Goal: Contribute content: Add original content to the website for others to see

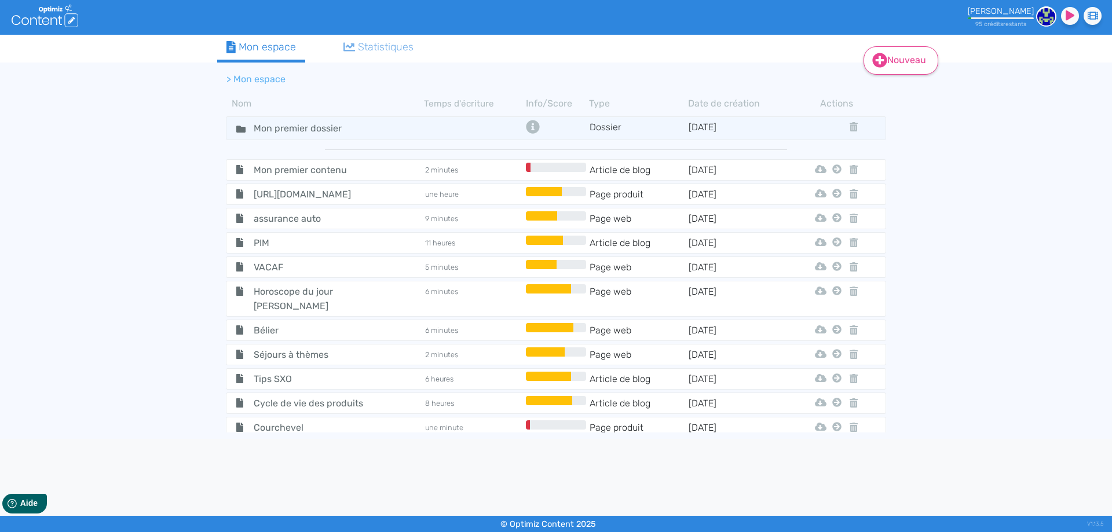
click at [883, 64] on icon at bounding box center [880, 60] width 14 height 14
click at [908, 88] on button "Contenu" at bounding box center [908, 89] width 93 height 19
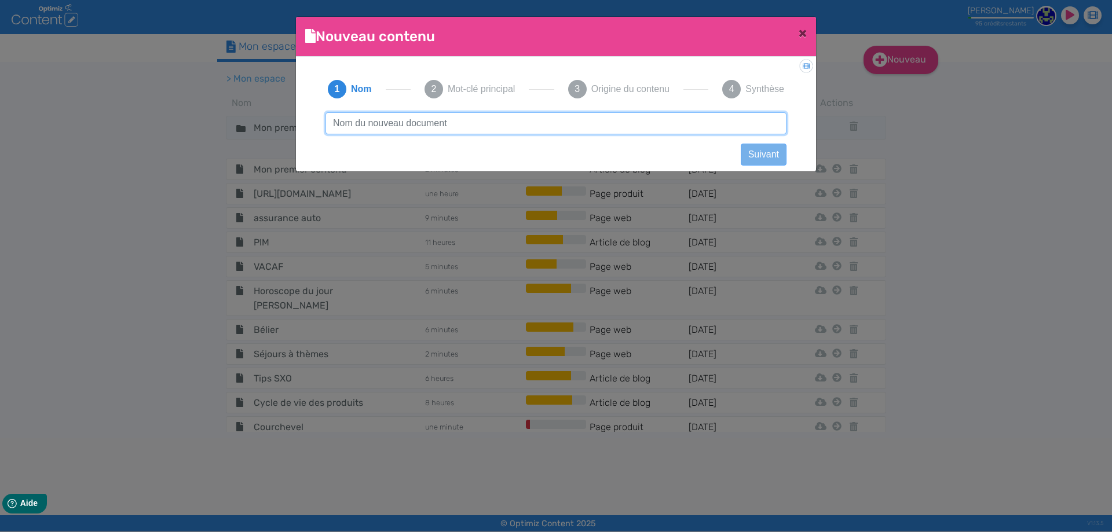
paste input "Estimation des revenus locatifs"
type input "Estimation des revenus locatifs"
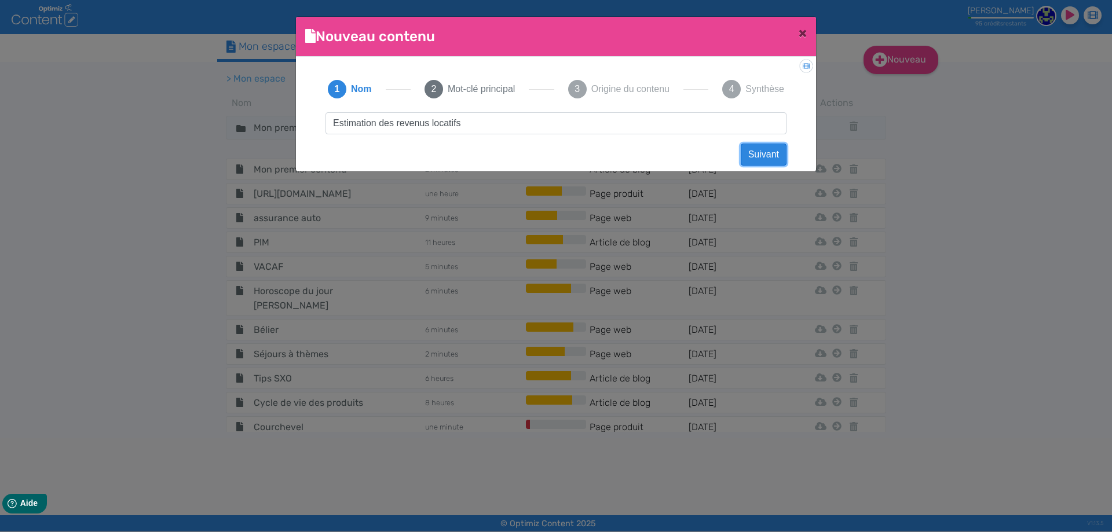
click at [759, 153] on button "Suivant" at bounding box center [764, 155] width 46 height 22
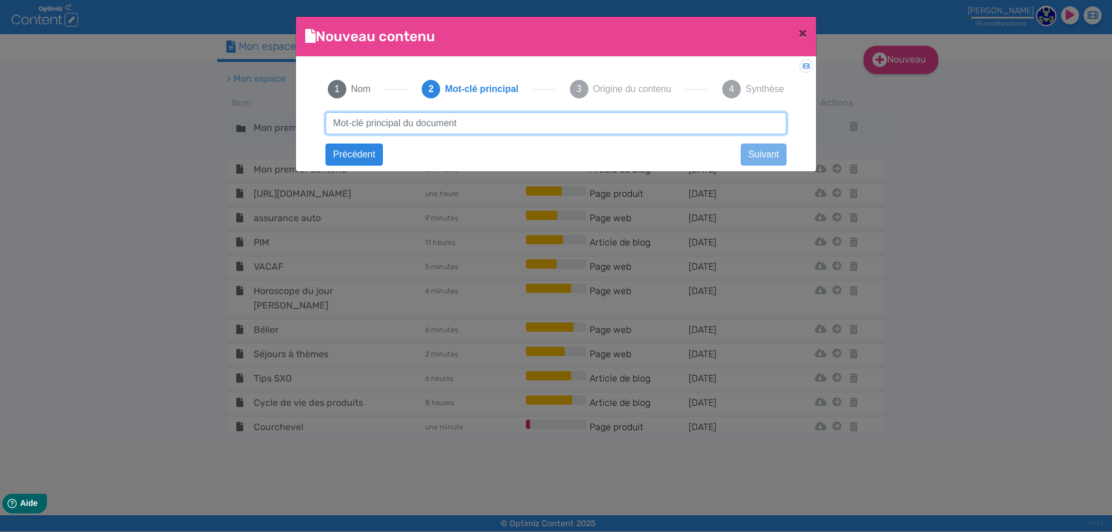
paste input "Estimation des revenus locatifs"
type input "Estimation des revenus locatifs"
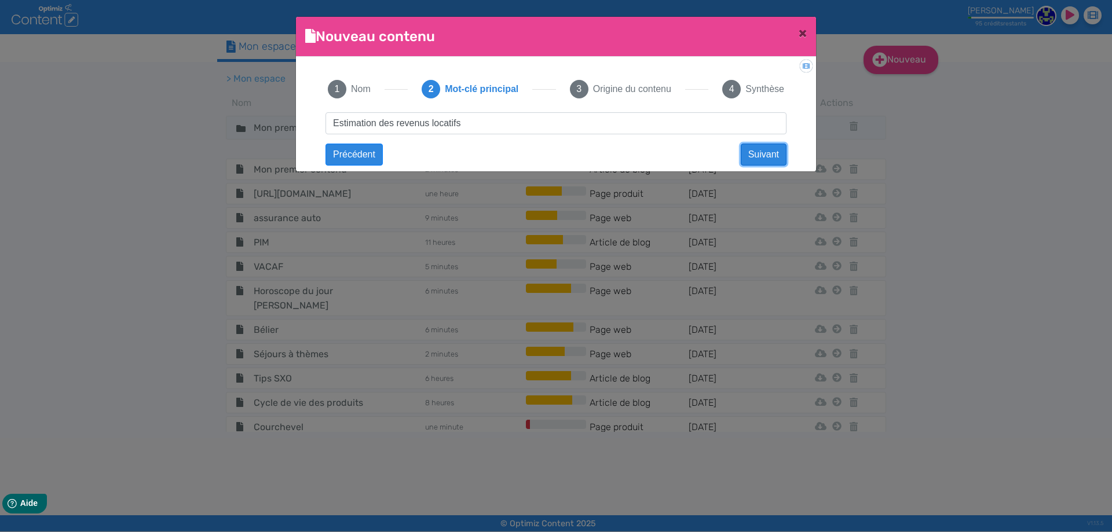
click at [759, 153] on button "Suivant" at bounding box center [764, 155] width 46 height 22
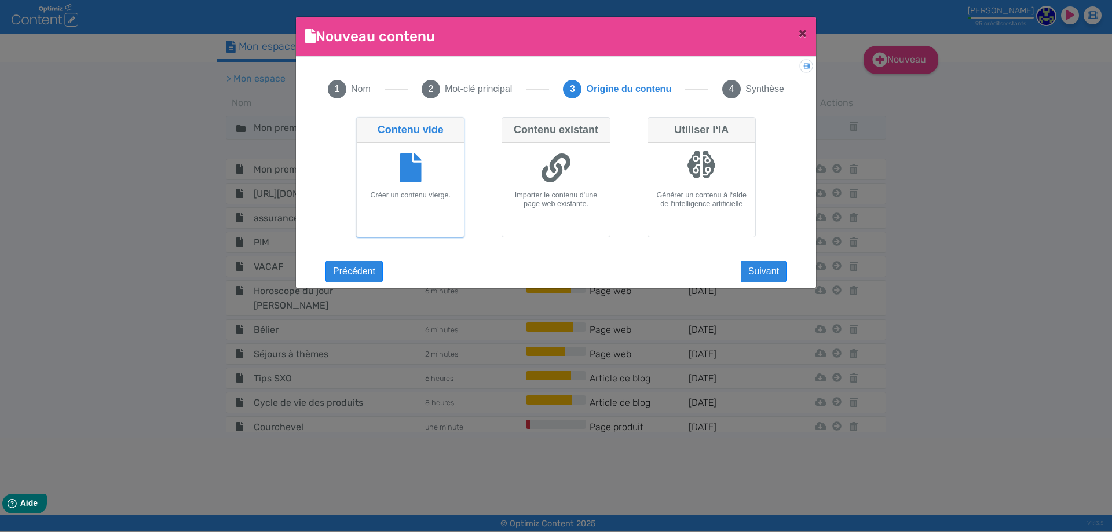
click at [563, 162] on icon at bounding box center [555, 167] width 29 height 29
click at [509, 124] on input "Contenu existant Importer le contenu d'une page web existante." at bounding box center [505, 121] width 8 height 8
radio input "true"
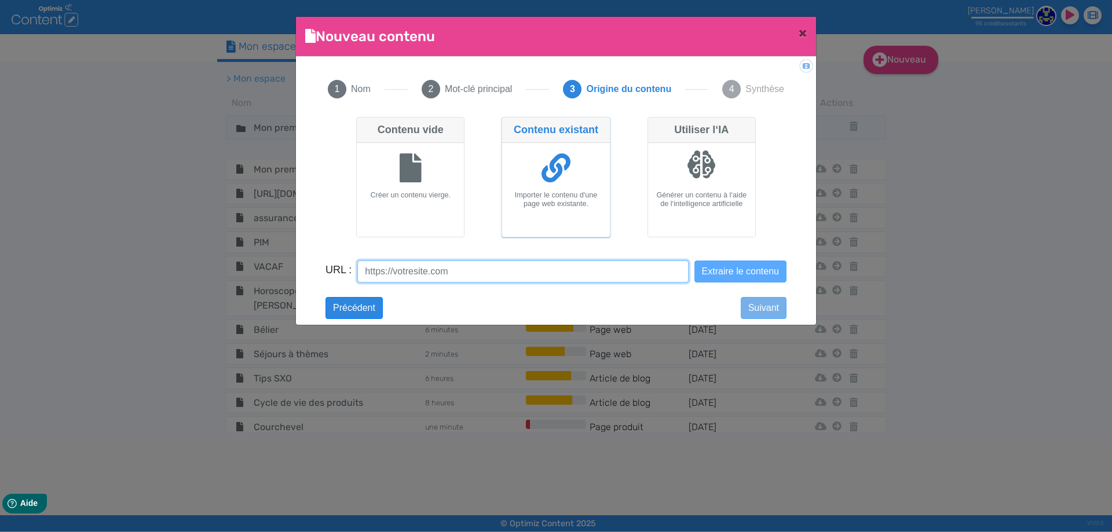
click at [531, 278] on input "URL :" at bounding box center [522, 272] width 331 height 22
paste input "[URL][DOMAIN_NAME]"
type input "[URL][DOMAIN_NAME]"
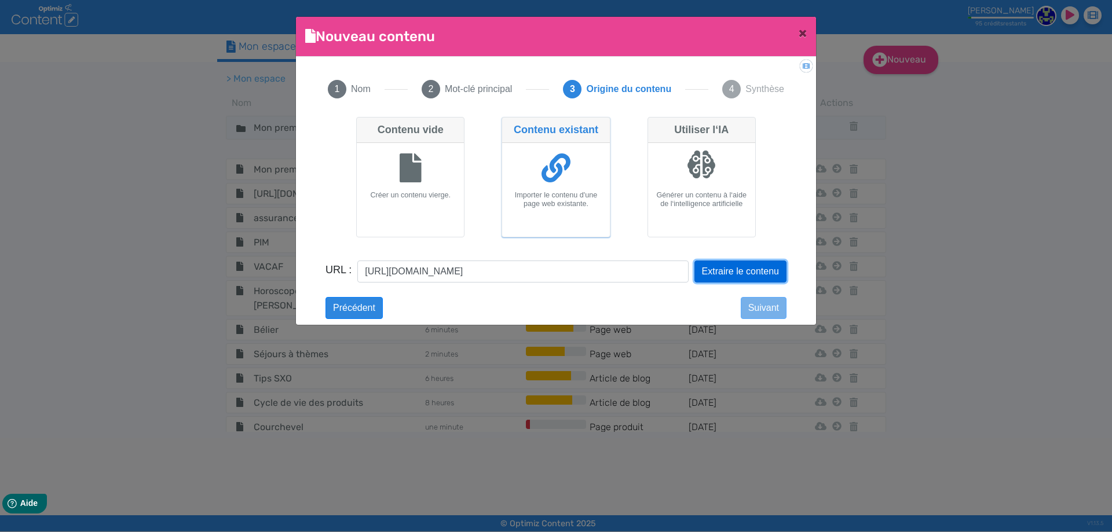
click at [737, 267] on button "Extraire le contenu" at bounding box center [740, 272] width 92 height 22
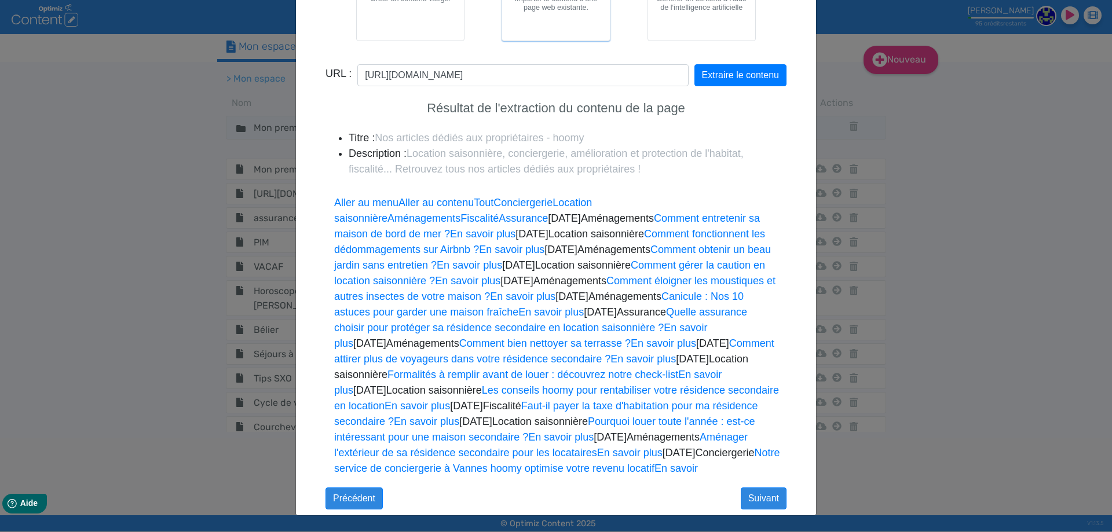
scroll to position [0, 0]
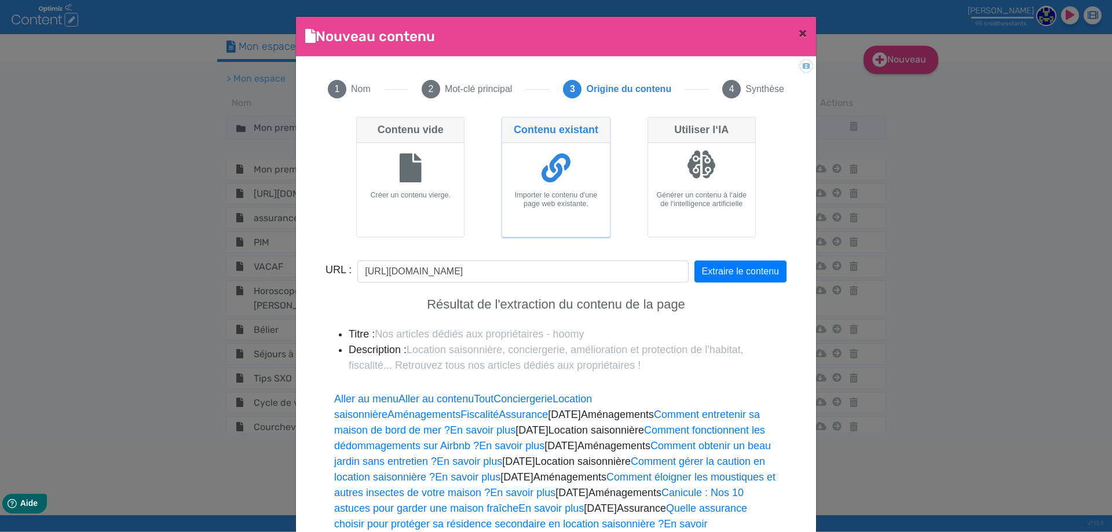
click at [429, 164] on div at bounding box center [410, 169] width 98 height 43
click at [364, 124] on input "Contenu vide Créer un contenu vierge." at bounding box center [360, 121] width 8 height 8
radio input "true"
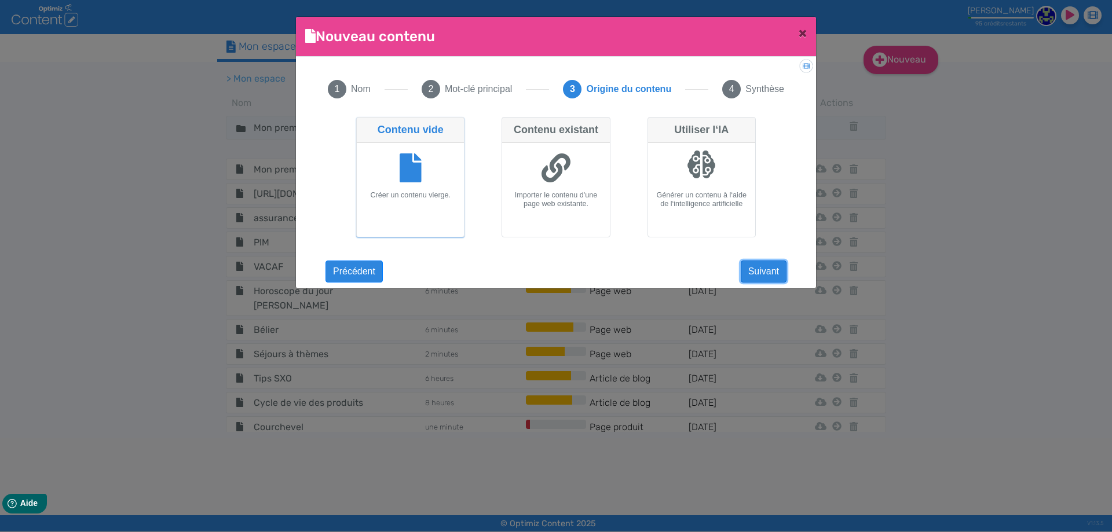
click at [756, 272] on button "Suivant" at bounding box center [764, 272] width 46 height 22
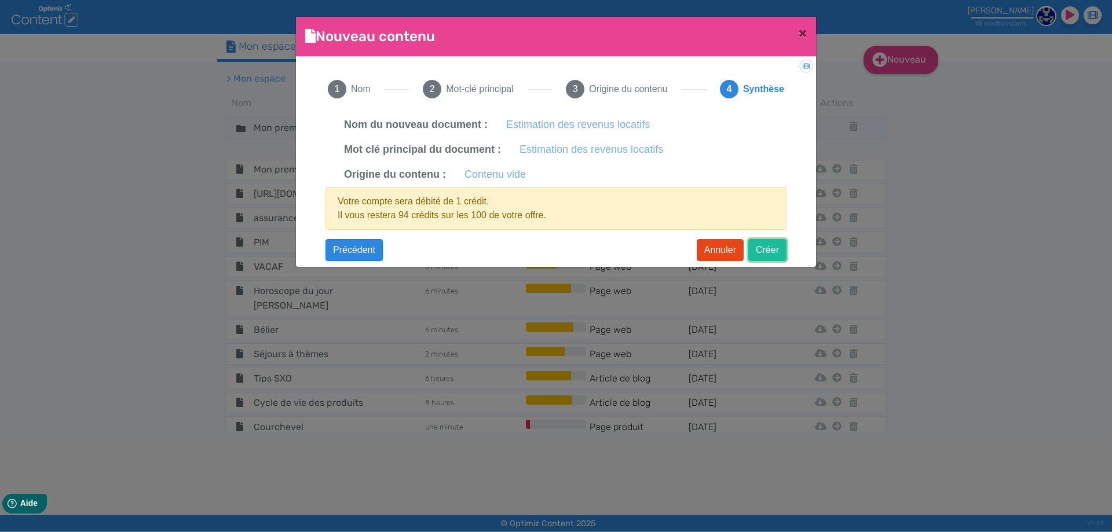
click at [752, 250] on button "Créer" at bounding box center [767, 250] width 38 height 22
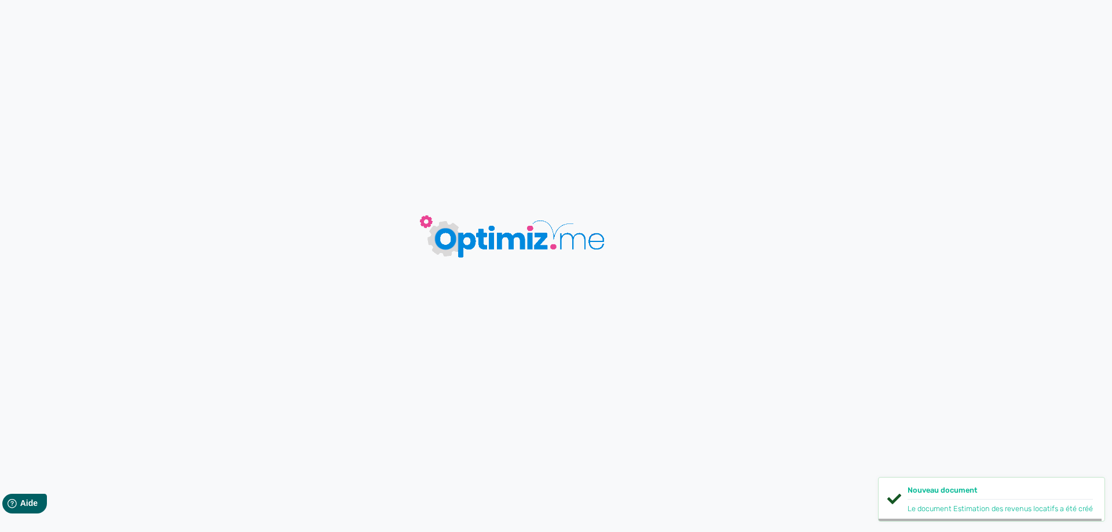
type input "Estimation des revenus locatifs"
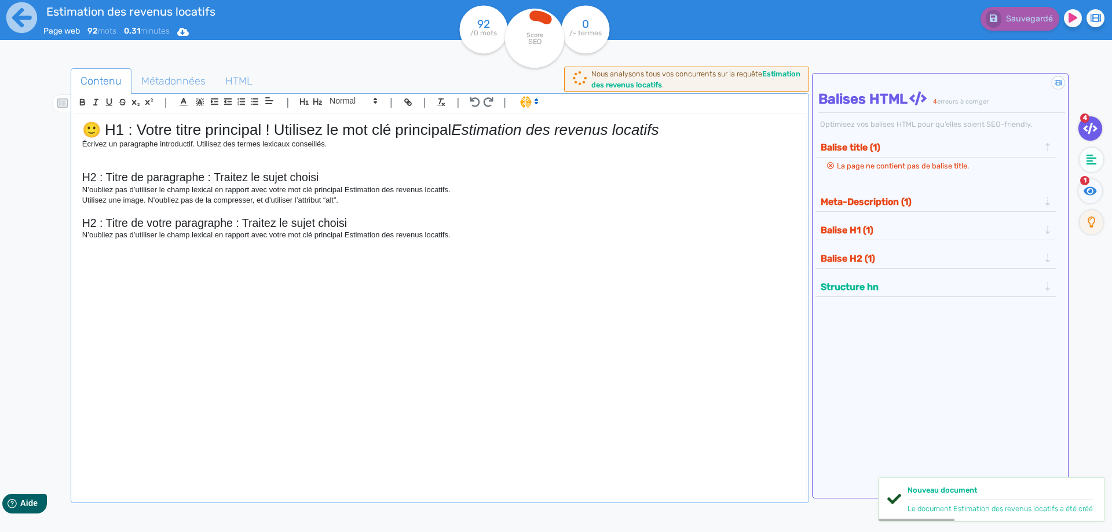
click at [658, 127] on em "Estimation des revenus locatifs" at bounding box center [554, 129] width 207 height 17
click at [666, 128] on h1 "🙂 H1 : Votre titre principal ! Utilisez le mot clé principal Estimation des rev…" at bounding box center [439, 130] width 715 height 18
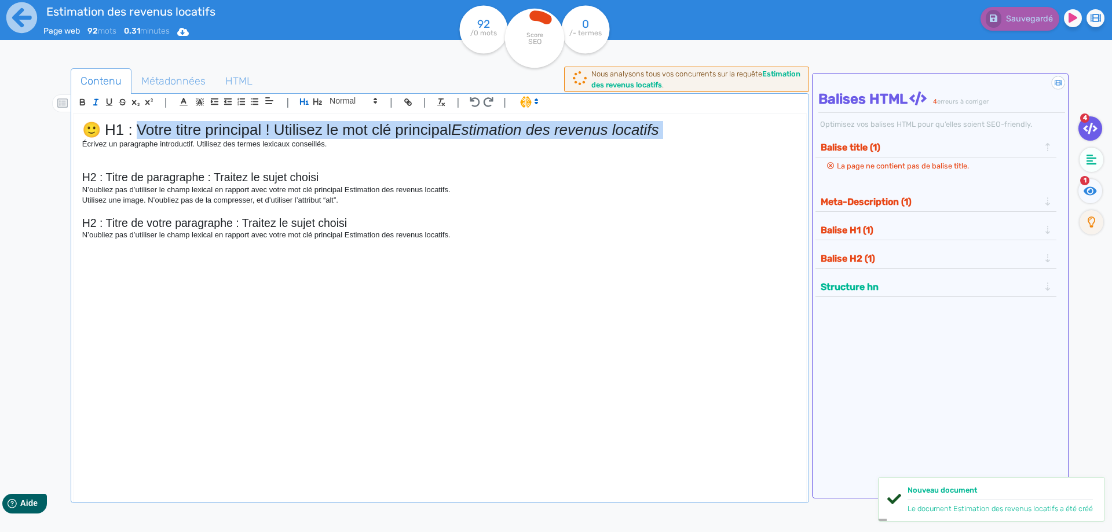
drag, startPoint x: 666, startPoint y: 128, endPoint x: 156, endPoint y: 127, distance: 509.5
click at [156, 127] on h1 "🙂 H1 : Votre titre principal ! Utilisez le mot clé principal Estimation des rev…" at bounding box center [439, 130] width 715 height 18
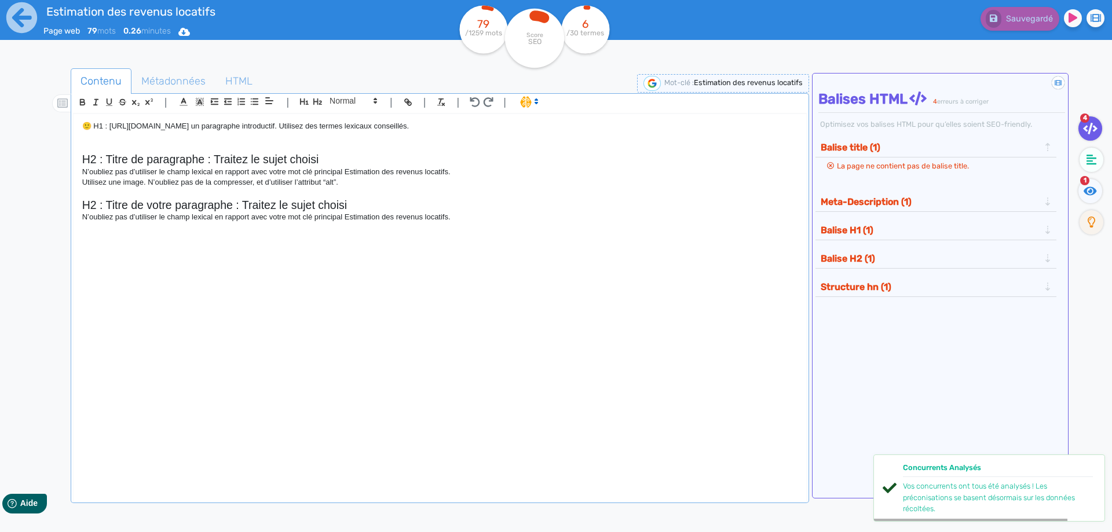
drag, startPoint x: 712, startPoint y: 123, endPoint x: 663, endPoint y: 119, distance: 48.8
click at [663, 119] on div "🙂 H1 : [URL][DOMAIN_NAME] un paragraphe introductif. Utilisez des termes lexica…" at bounding box center [440, 300] width 732 height 372
drag, startPoint x: 459, startPoint y: 119, endPoint x: 74, endPoint y: 114, distance: 384.5
click at [74, 114] on div "🙂 H1 : [URL][DOMAIN_NAME] un paragraphe introductif. Utilisez des termes lexica…" at bounding box center [440, 300] width 732 height 372
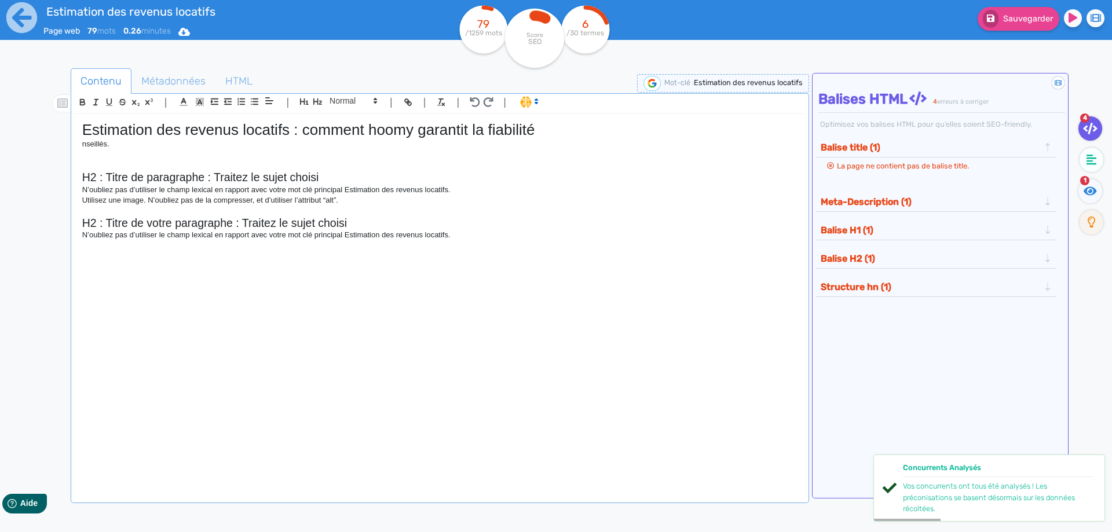
click at [127, 146] on p "nseillés." at bounding box center [439, 144] width 715 height 10
drag, startPoint x: 127, startPoint y: 146, endPoint x: 74, endPoint y: 145, distance: 53.3
click at [74, 145] on div "Estimation des revenus locatifs : comment hoomy garantit la fiabilité nseillés.…" at bounding box center [440, 300] width 732 height 372
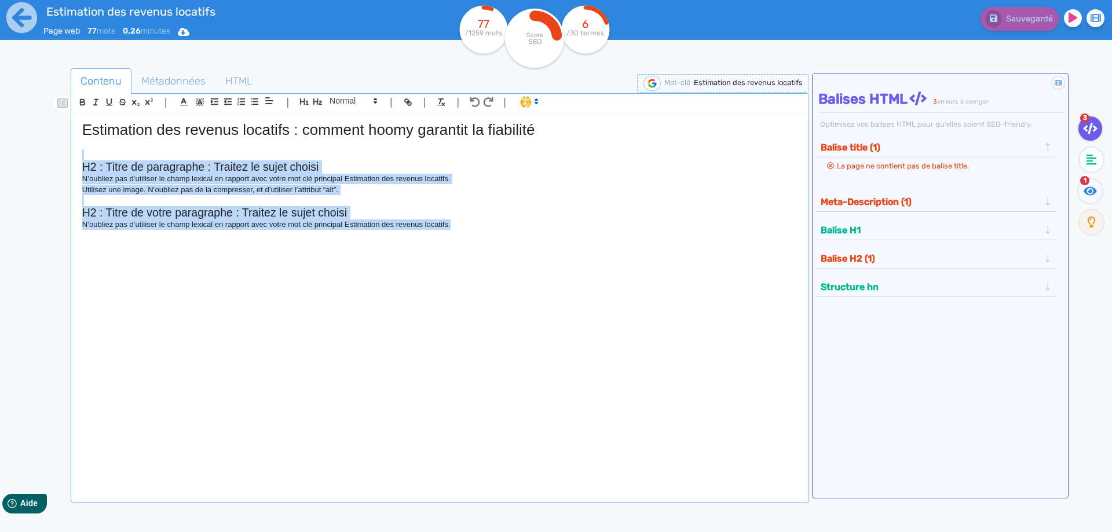
drag, startPoint x: 485, startPoint y: 222, endPoint x: 72, endPoint y: 155, distance: 418.2
click at [72, 155] on div "| | H3 H4 H5 H6 Normal | | | | Estimation des revenus locatifs : comment hoomy …" at bounding box center [440, 298] width 738 height 410
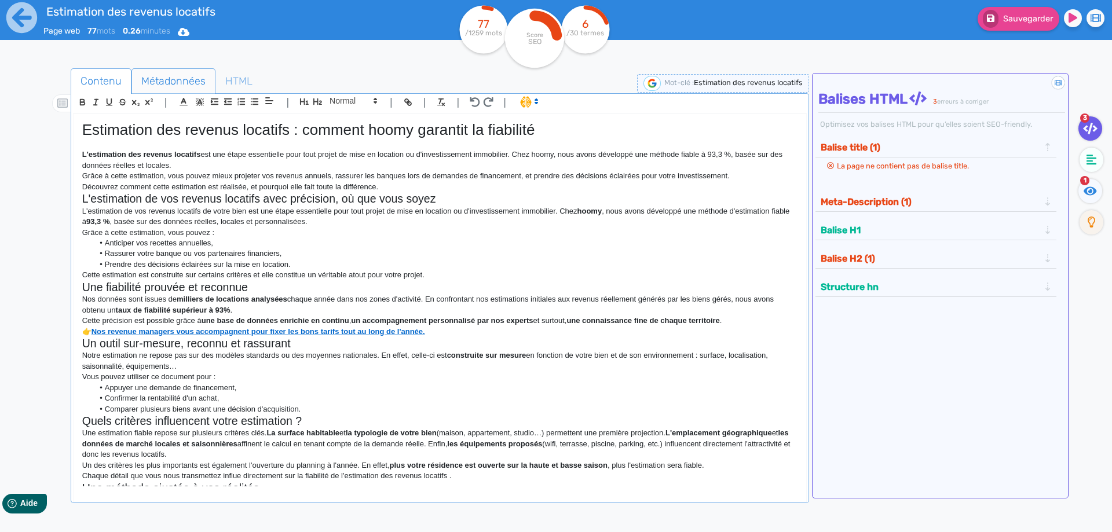
click at [174, 78] on span "Métadonnées" at bounding box center [173, 80] width 83 height 31
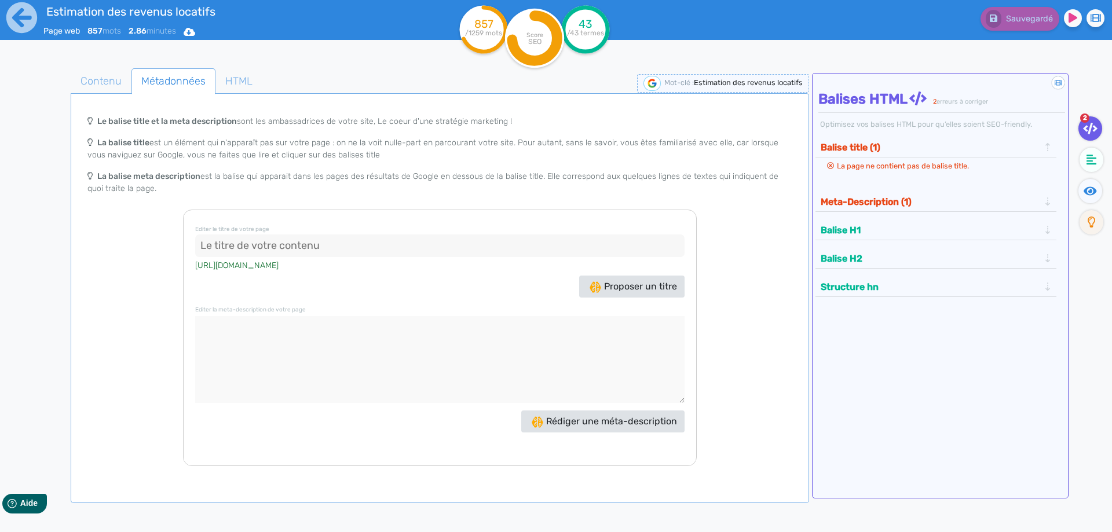
click at [285, 238] on input at bounding box center [439, 245] width 489 height 23
paste input "Estimation des revenus locatifs fiable - hoomy"
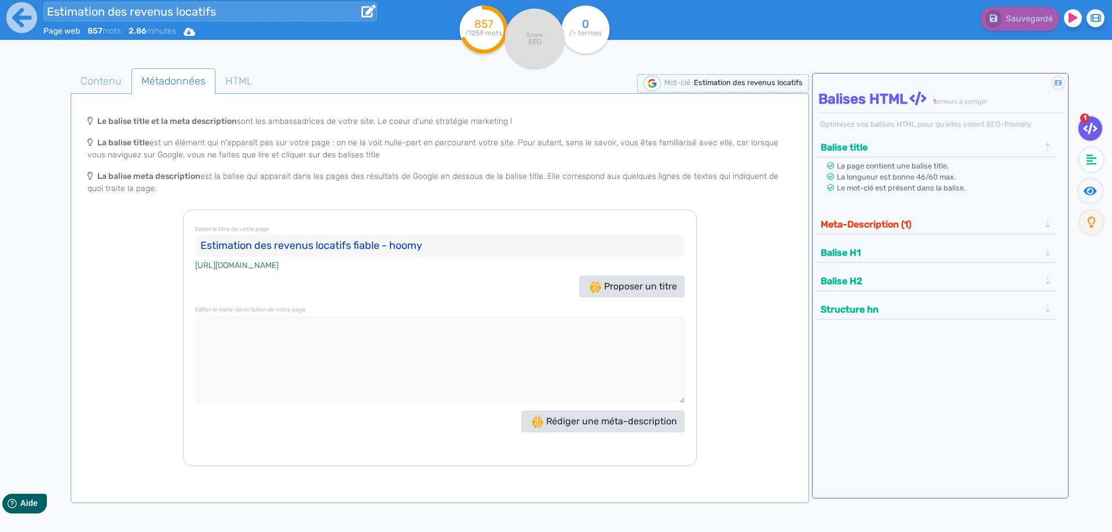
type input "Estimation des revenus locatifs fiable - hoomy"
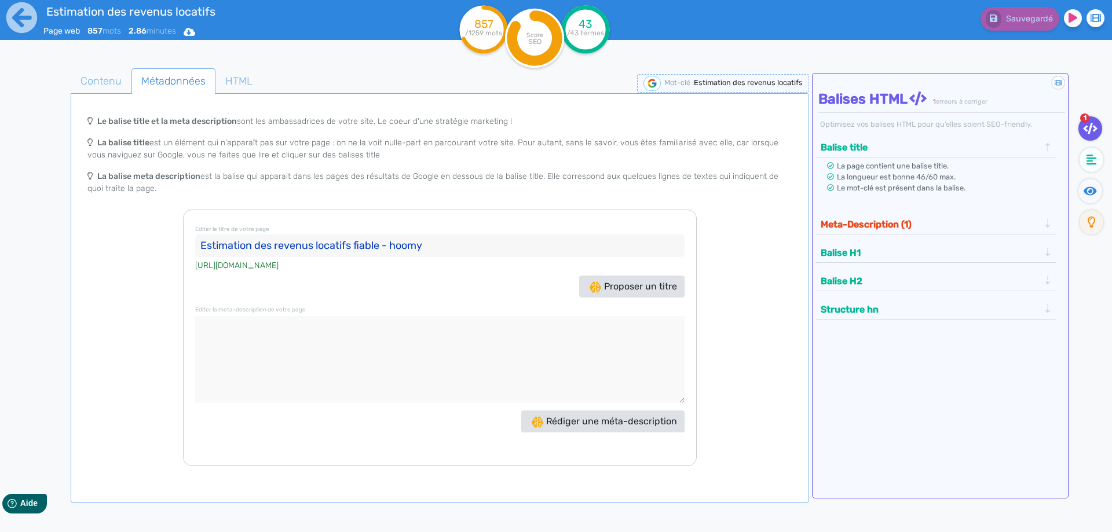
click at [343, 313] on div "Editer le titre de votre page Estimation des revenus locatifs fiable - hoomy [U…" at bounding box center [440, 338] width 514 height 256
click at [342, 313] on div "Editer le titre de votre page Estimation des revenus locatifs fiable - hoomy [U…" at bounding box center [440, 338] width 514 height 256
click at [338, 338] on textarea at bounding box center [439, 359] width 489 height 87
paste textarea "Obtenez une estimation des revenus locatifs fiable avec hoomy : un outil clé re…"
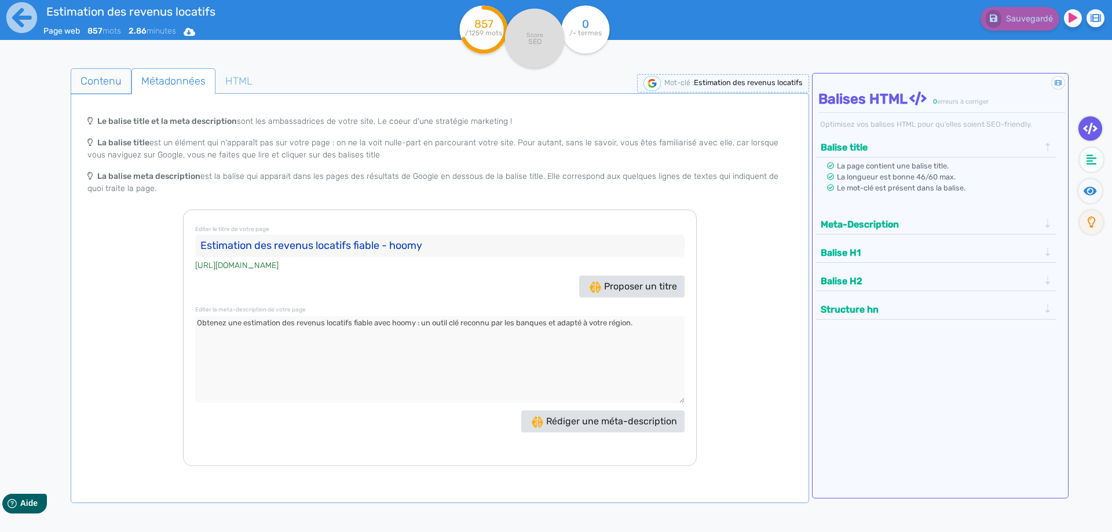
type textarea "Obtenez une estimation des revenus locatifs fiable avec hoomy : un outil clé re…"
click at [109, 83] on span "Contenu" at bounding box center [101, 80] width 60 height 31
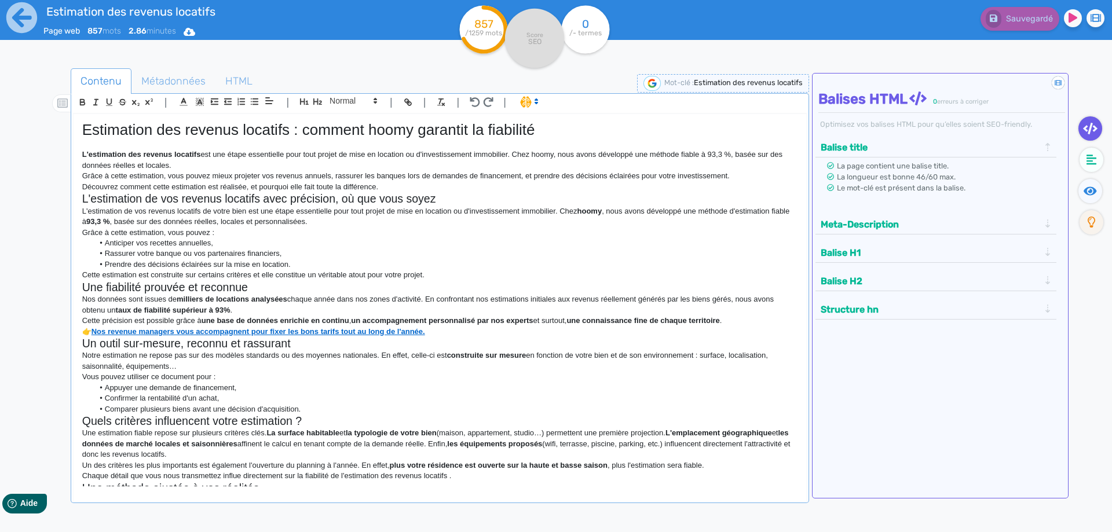
click at [463, 174] on p "Grâce à cette estimation, vous pouvez mieux projeter vos revenus annuels, rassu…" at bounding box center [439, 176] width 715 height 10
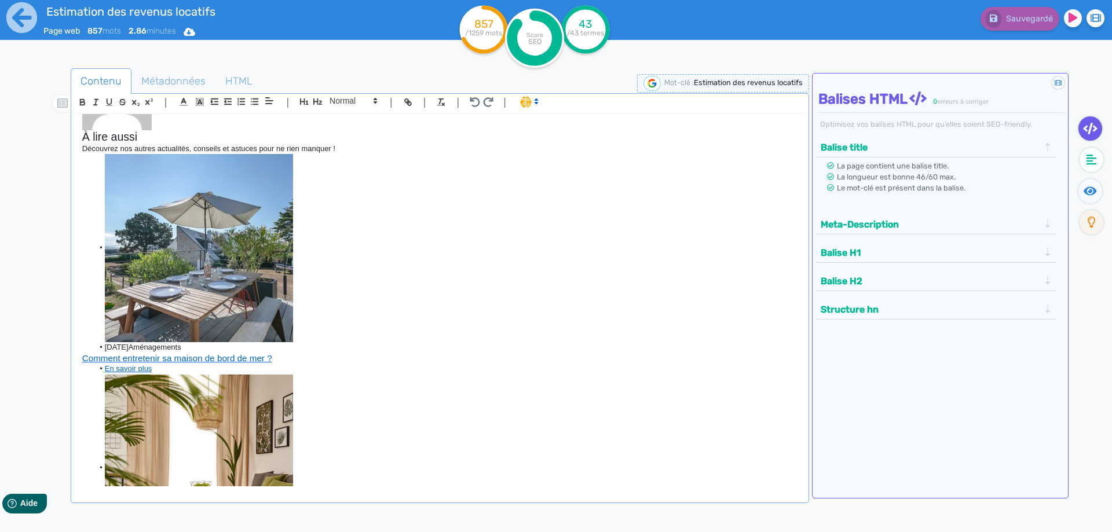
click at [478, 270] on li at bounding box center [444, 248] width 703 height 188
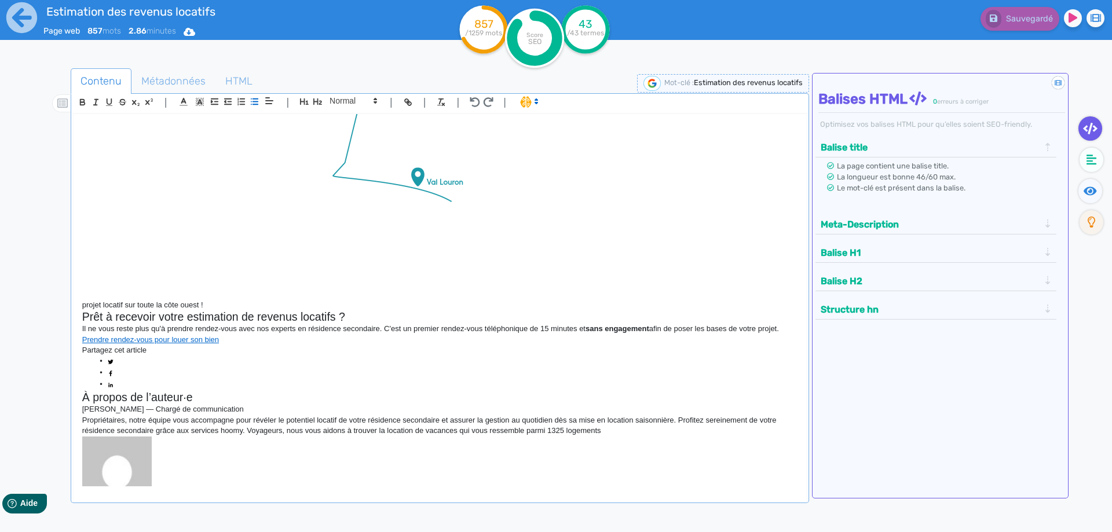
scroll to position [753, 0]
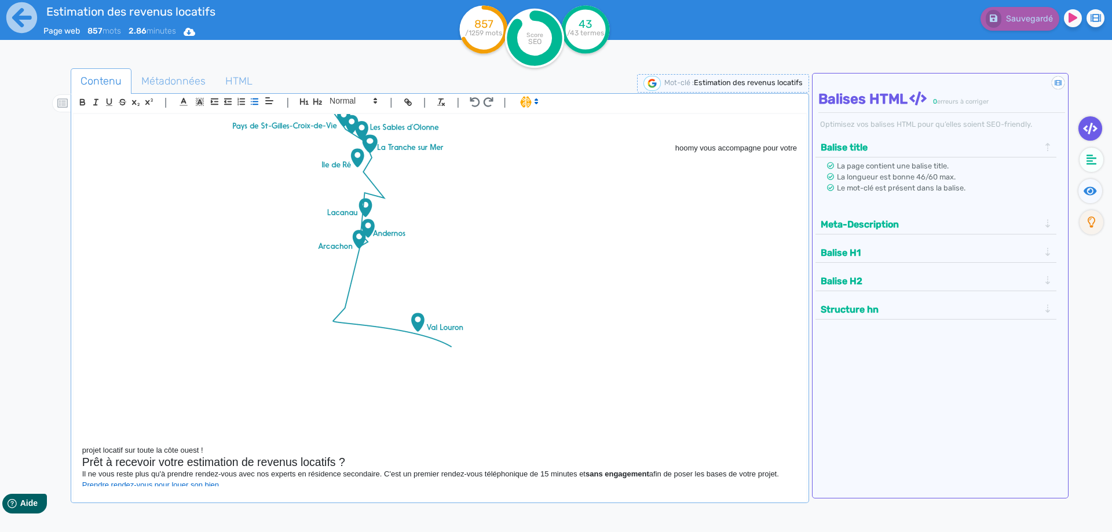
click at [255, 118] on img at bounding box center [378, 148] width 593 height 593
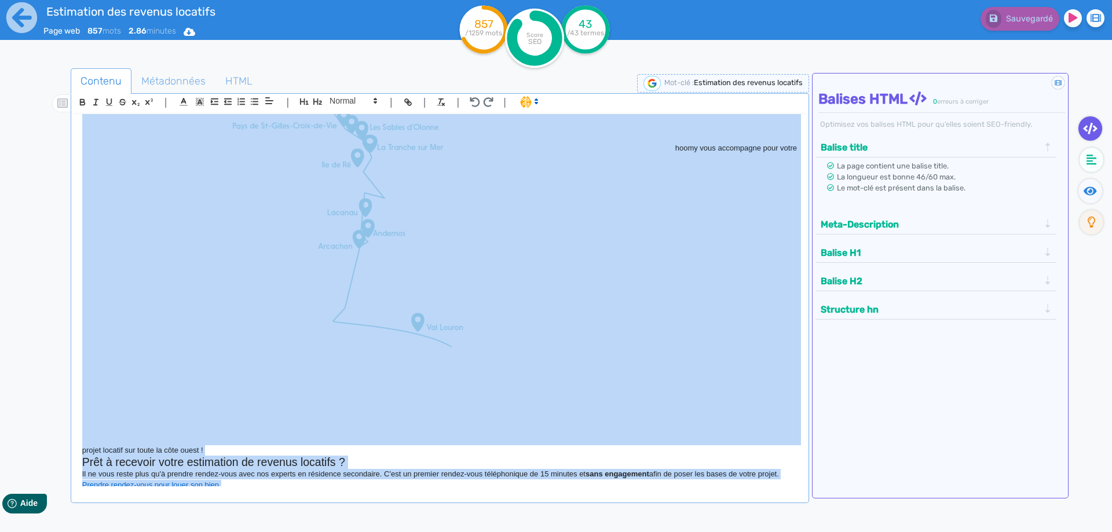
copy div "Loremipsum dol sitamet consecte : adipisc elits doeiusmo te incididun U'laboree…"
click at [185, 79] on span "Métadonnées" at bounding box center [173, 80] width 83 height 31
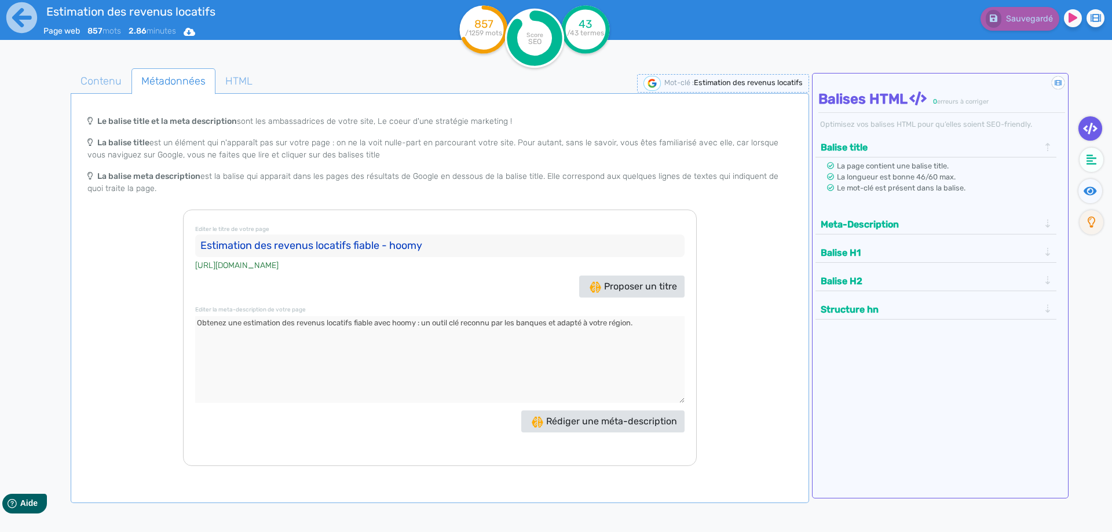
click at [395, 244] on input "Estimation des revenus locatifs fiable - hoomy" at bounding box center [439, 245] width 489 height 23
click at [396, 241] on input "Estimation des revenus locatifs fiable - Hoomy" at bounding box center [439, 245] width 489 height 23
click at [438, 234] on input "Estimation des revenus locatifs fiable - Hoomy" at bounding box center [439, 245] width 489 height 23
click at [428, 236] on input "Estimation des revenus locatifs fiable - Hoomy" at bounding box center [439, 245] width 489 height 23
click at [353, 244] on input "Estimation des revenus locatifs fiable - Hoomy" at bounding box center [439, 245] width 489 height 23
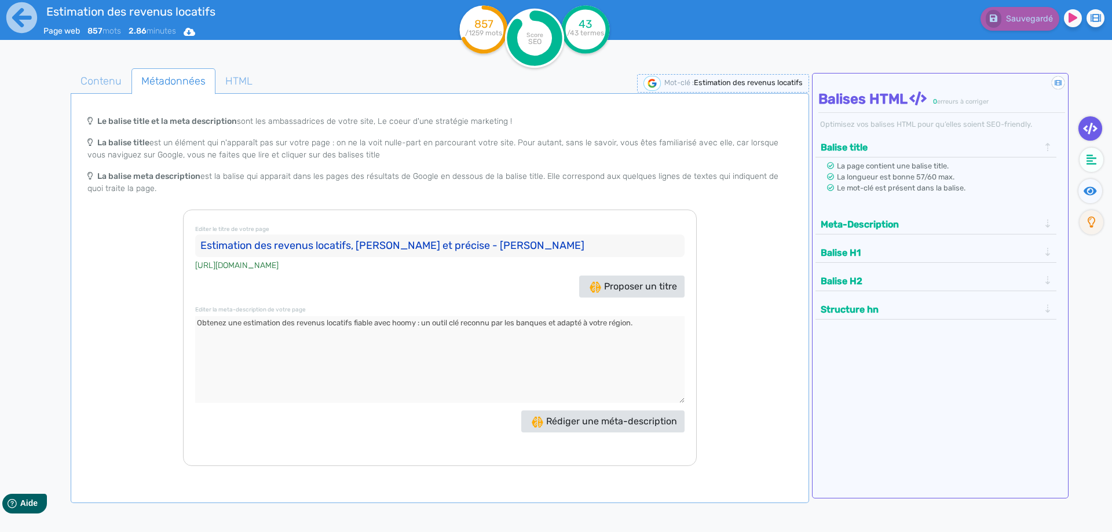
click at [277, 243] on input "Estimation des revenus locatifs, [PERSON_NAME] et précise - [PERSON_NAME]" at bounding box center [439, 245] width 489 height 23
type input "Estimation des Revenus [PERSON_NAME], [PERSON_NAME] et Précise - Hoomy"
click at [369, 358] on textarea at bounding box center [439, 359] width 489 height 87
paste textarea "Estimez vos revenus locatifs avec hoomy, experts en gestion locative. Méthode p…"
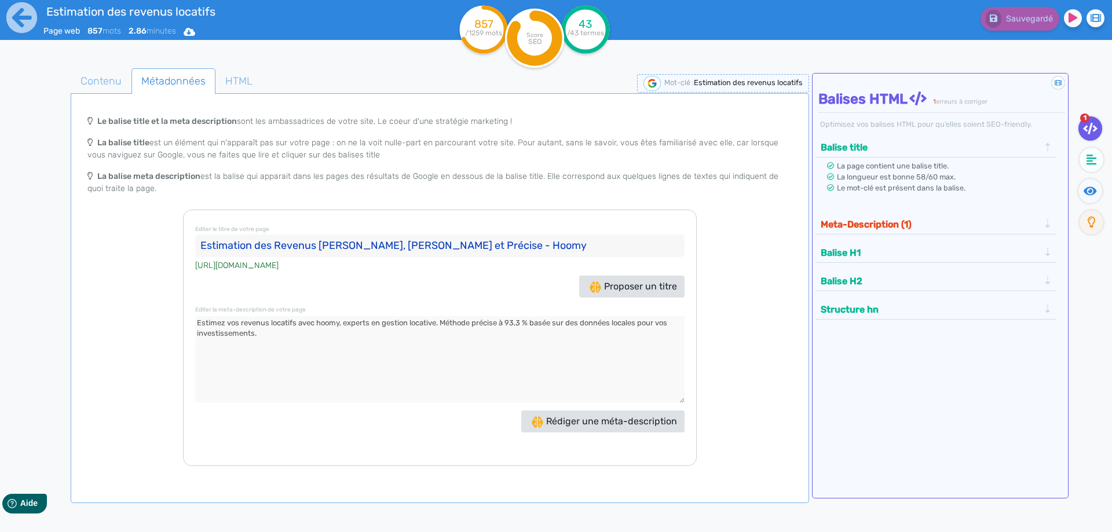
click at [893, 225] on button "Meta-Description (1)" at bounding box center [930, 224] width 226 height 19
click at [353, 342] on textarea at bounding box center [439, 359] width 489 height 87
drag, startPoint x: 500, startPoint y: 321, endPoint x: 534, endPoint y: 321, distance: 34.7
click at [534, 321] on textarea at bounding box center [439, 359] width 489 height 87
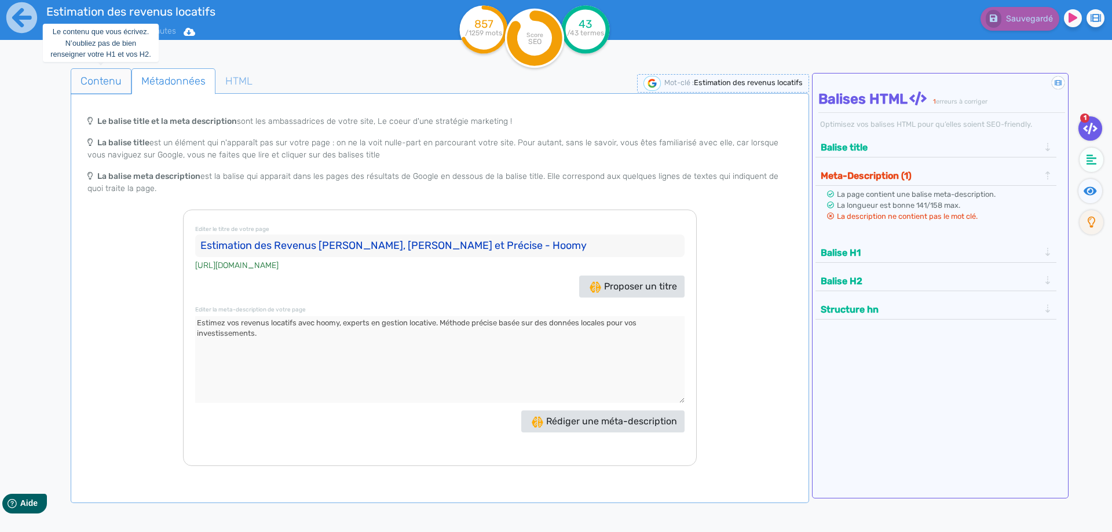
type textarea "Estimez vos revenus locatifs avec hoomy, experts en gestion locative. Méthode p…"
click at [102, 82] on span "Contenu" at bounding box center [101, 80] width 60 height 31
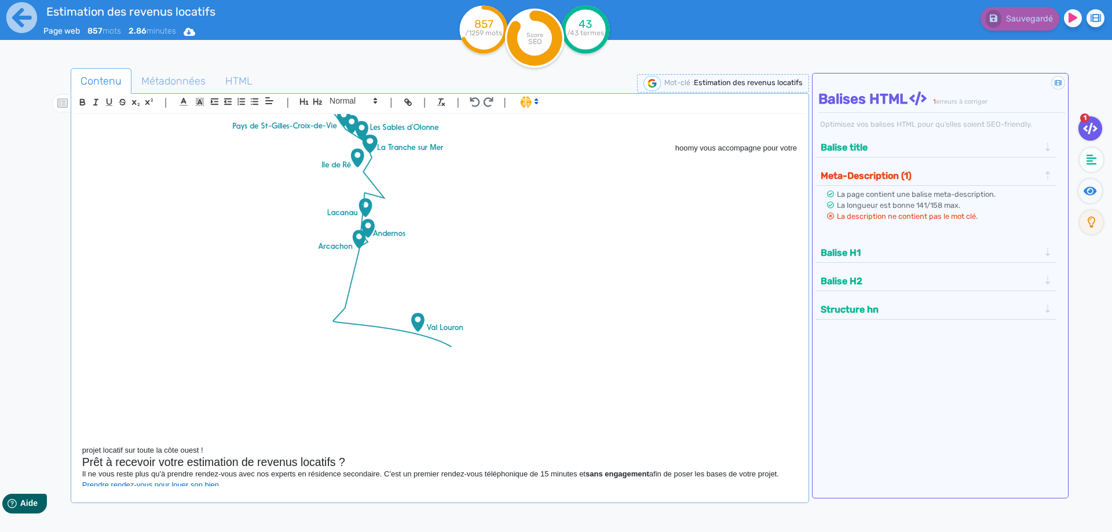
click at [521, 268] on img at bounding box center [378, 148] width 593 height 593
click at [200, 465] on h2 "Prêt à recevoir votre estimation de revenus locatifs ?" at bounding box center [439, 462] width 715 height 13
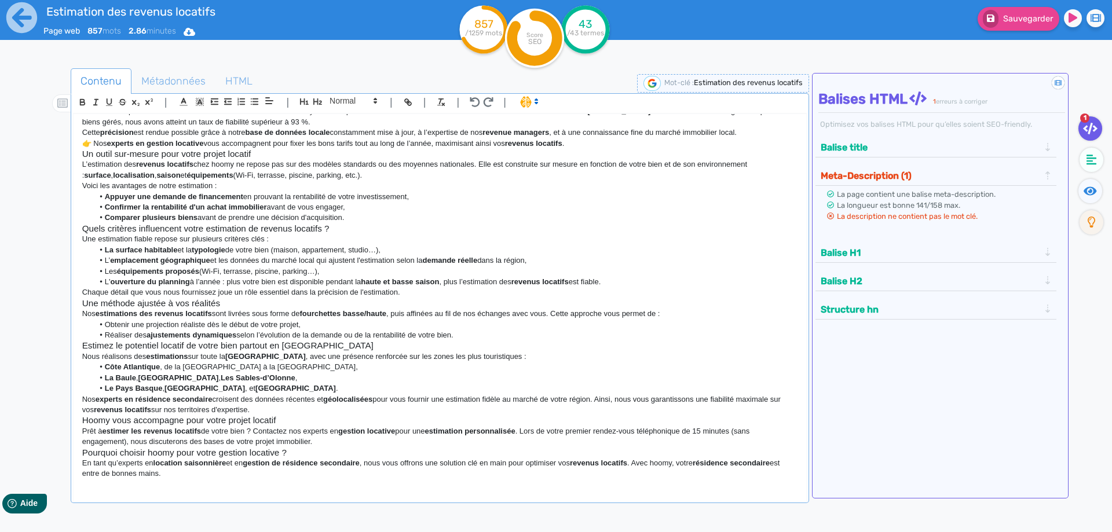
scroll to position [156, 0]
click at [361, 233] on h3 "Quels critères influencent votre estimation de revenus locatifs ?" at bounding box center [439, 228] width 715 height 10
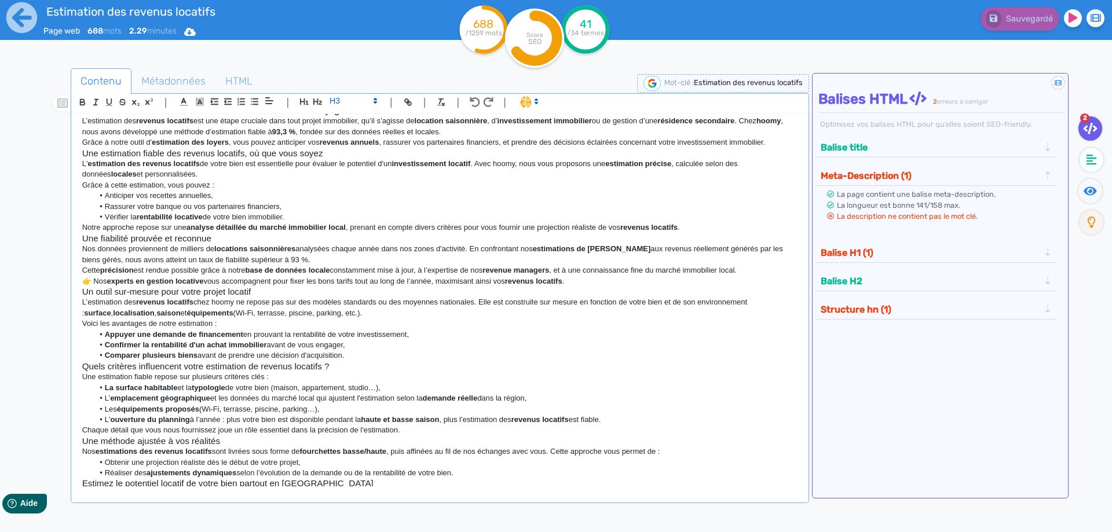
scroll to position [0, 0]
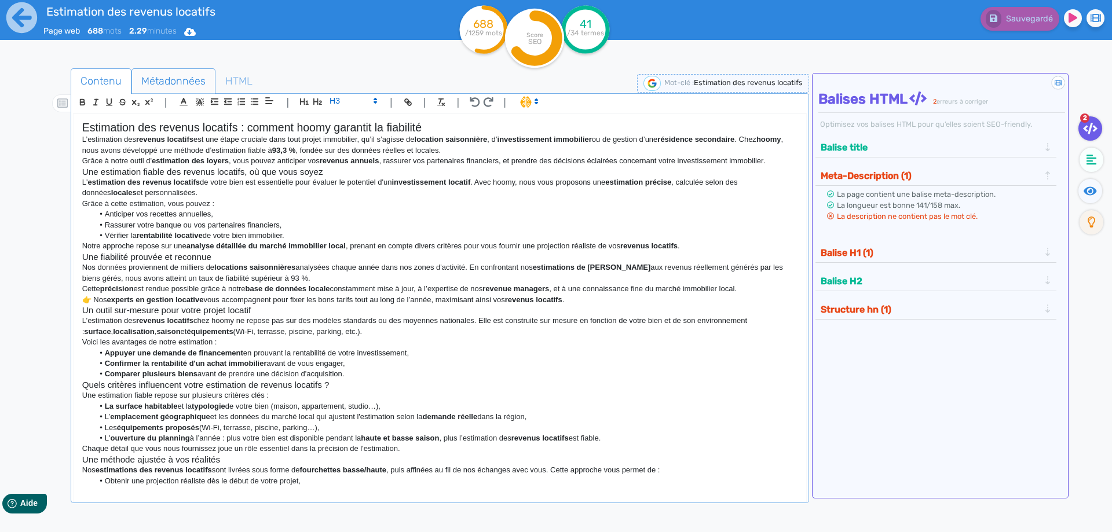
click at [170, 80] on span "Métadonnées" at bounding box center [173, 80] width 83 height 31
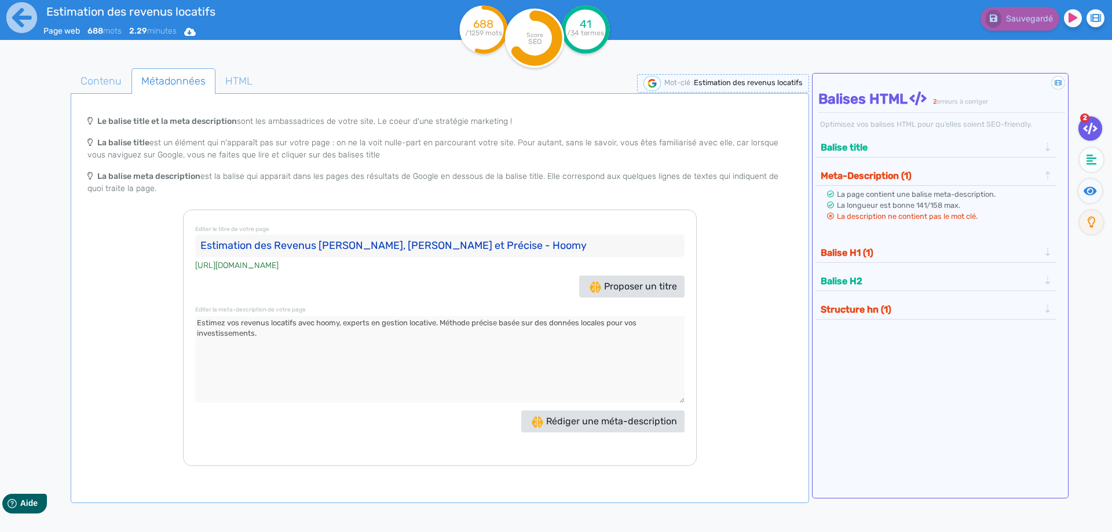
click at [495, 245] on input "Estimation des Revenus [PERSON_NAME], [PERSON_NAME] et Précise - Hoomy" at bounding box center [439, 245] width 489 height 23
drag, startPoint x: 495, startPoint y: 245, endPoint x: 126, endPoint y: 255, distance: 369.5
click at [126, 255] on div "Le balise title et la meta description sont les ambassadrices de votre site, Le…" at bounding box center [440, 287] width 734 height 357
drag, startPoint x: 264, startPoint y: 333, endPoint x: 99, endPoint y: 300, distance: 168.4
click at [99, 300] on div "Le balise title et la meta description sont les ambassadrices de votre site, Le…" at bounding box center [440, 287] width 734 height 357
